Goal: Task Accomplishment & Management: Use online tool/utility

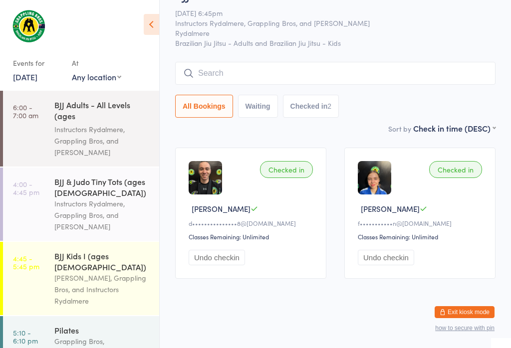
scroll to position [282, 0]
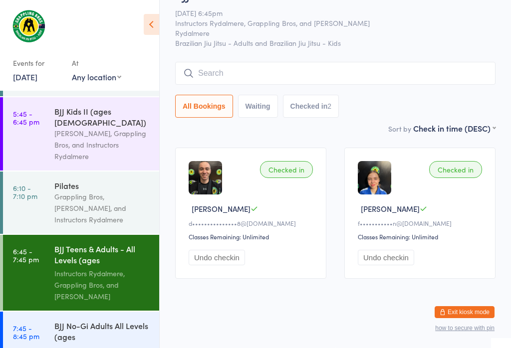
click at [106, 320] on div "BJJ No-Gi Adults All Levels (ages [DEMOGRAPHIC_DATA]+)" at bounding box center [102, 332] width 96 height 24
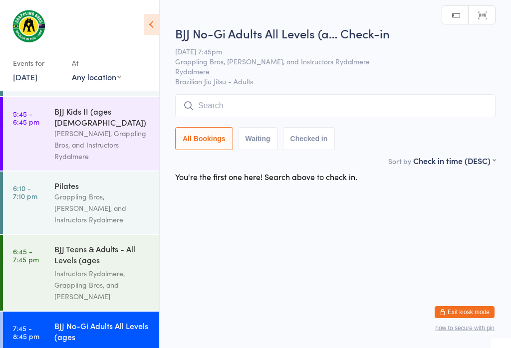
click at [335, 105] on input "search" at bounding box center [335, 105] width 320 height 23
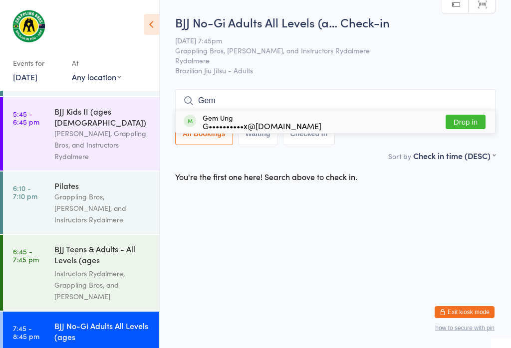
type input "Gem"
click at [389, 110] on div "Gem Ung G••••••••••x@[DOMAIN_NAME] Drop in" at bounding box center [334, 121] width 319 height 23
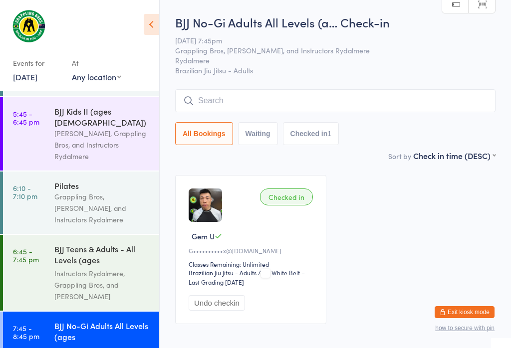
click at [114, 268] on div "Instructors Rydalmere, Grappling Bros, and [PERSON_NAME]" at bounding box center [102, 285] width 96 height 34
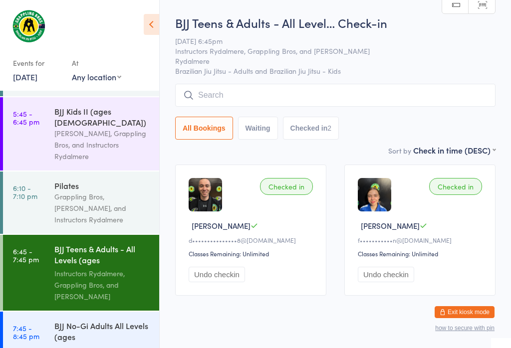
scroll to position [267, 0]
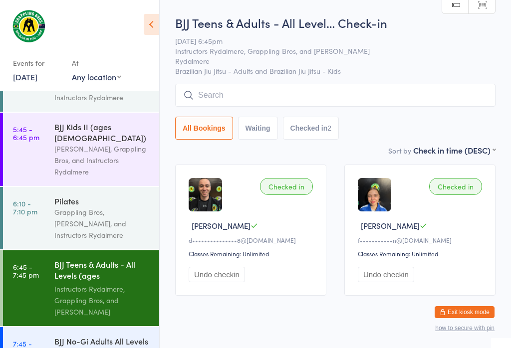
click at [437, 100] on input "search" at bounding box center [335, 95] width 320 height 23
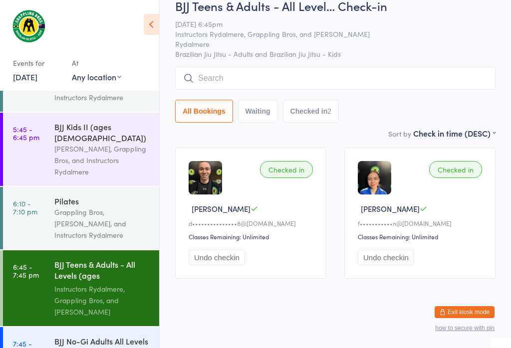
scroll to position [95, 0]
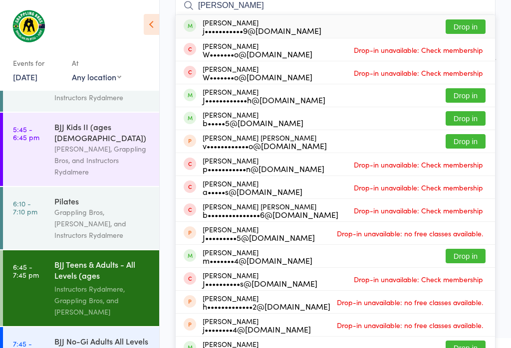
type input "[PERSON_NAME]"
click at [472, 24] on button "Drop in" at bounding box center [465, 26] width 40 height 14
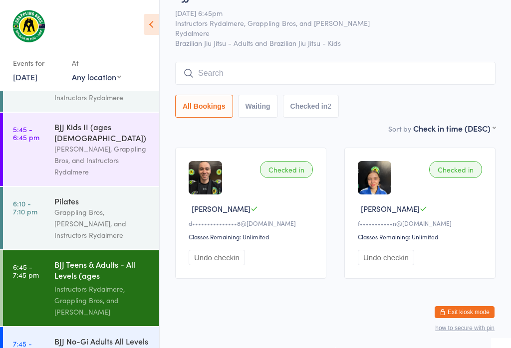
scroll to position [21, 0]
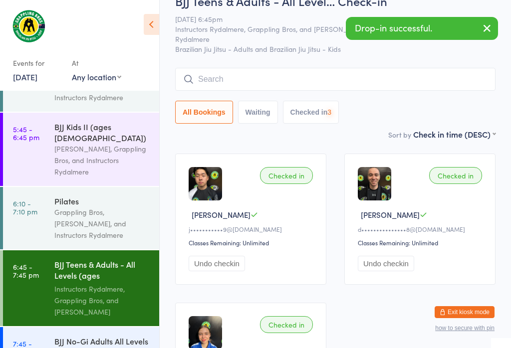
click at [103, 336] on div "BJJ No-Gi Adults All Levels (ages [DEMOGRAPHIC_DATA]+)" at bounding box center [102, 348] width 96 height 24
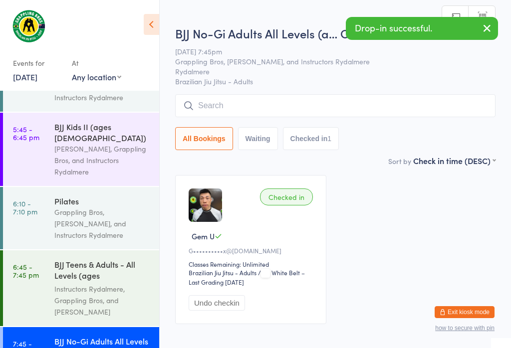
click at [352, 104] on input "search" at bounding box center [335, 105] width 320 height 23
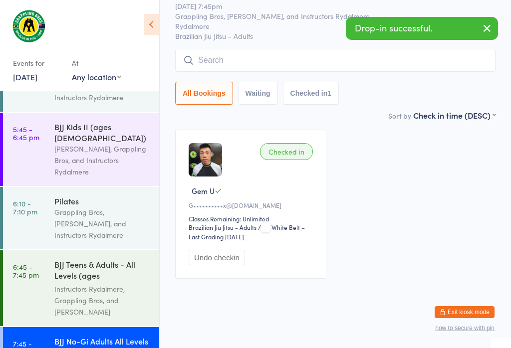
scroll to position [95, 0]
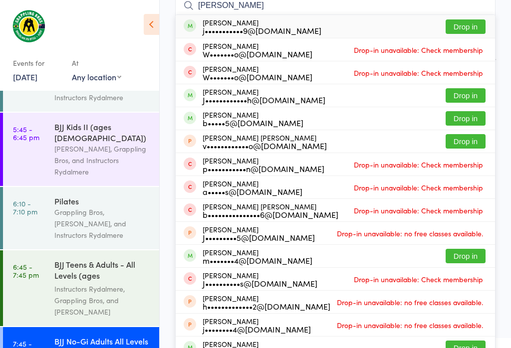
type input "[PERSON_NAME]"
click at [466, 24] on button "Drop in" at bounding box center [465, 26] width 40 height 14
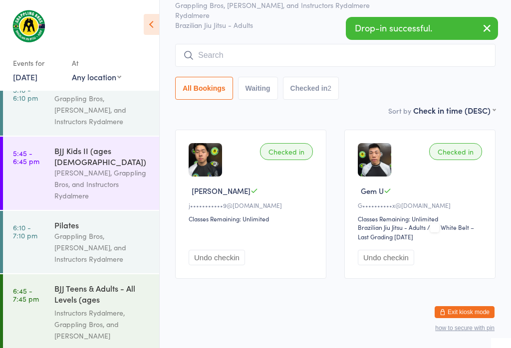
scroll to position [282, 0]
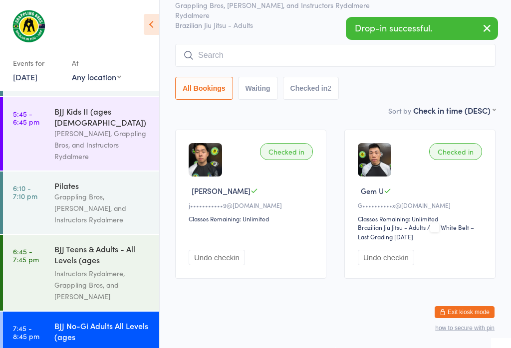
click at [117, 268] on div "Instructors Rydalmere, Grappling Bros, and [PERSON_NAME]" at bounding box center [102, 285] width 96 height 34
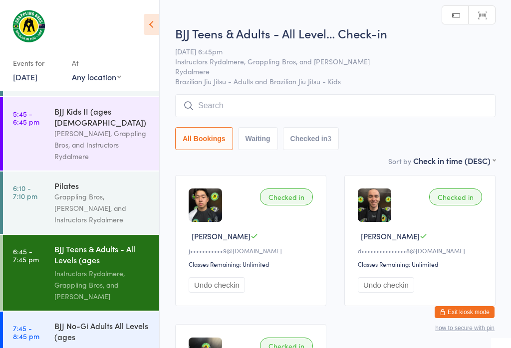
click at [101, 320] on div "BJJ No-Gi Adults All Levels (ages [DEMOGRAPHIC_DATA]+)" at bounding box center [102, 332] width 96 height 24
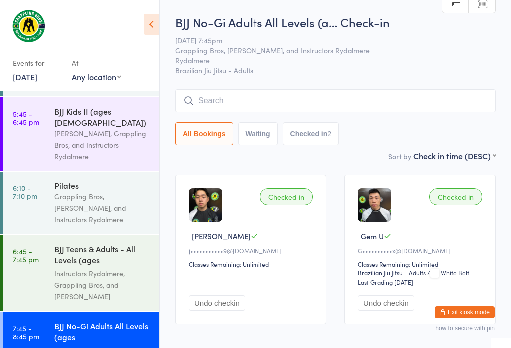
click at [403, 101] on input "search" at bounding box center [335, 100] width 320 height 23
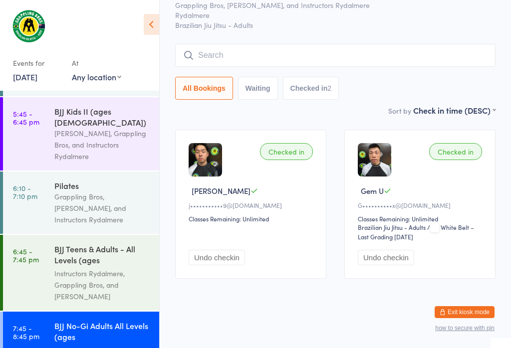
scroll to position [90, 0]
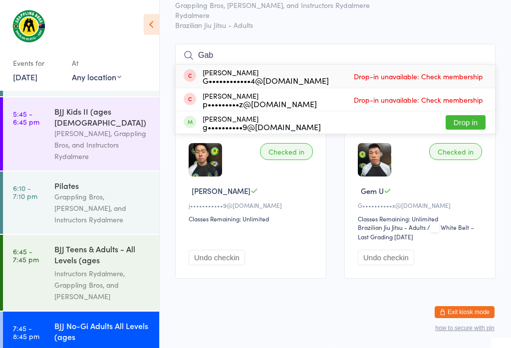
type input "Gab"
click at [310, 111] on div "[PERSON_NAME] g••••••••••9@[DOMAIN_NAME] Drop in" at bounding box center [334, 122] width 319 height 22
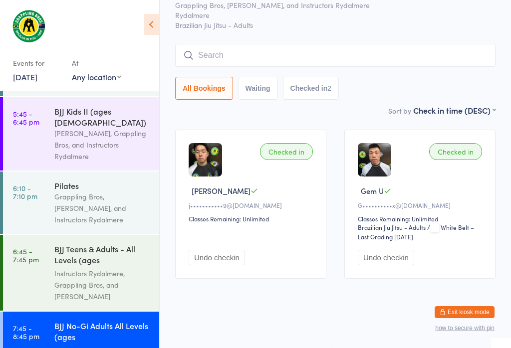
scroll to position [54, 0]
